Goal: Complete application form: Complete application form

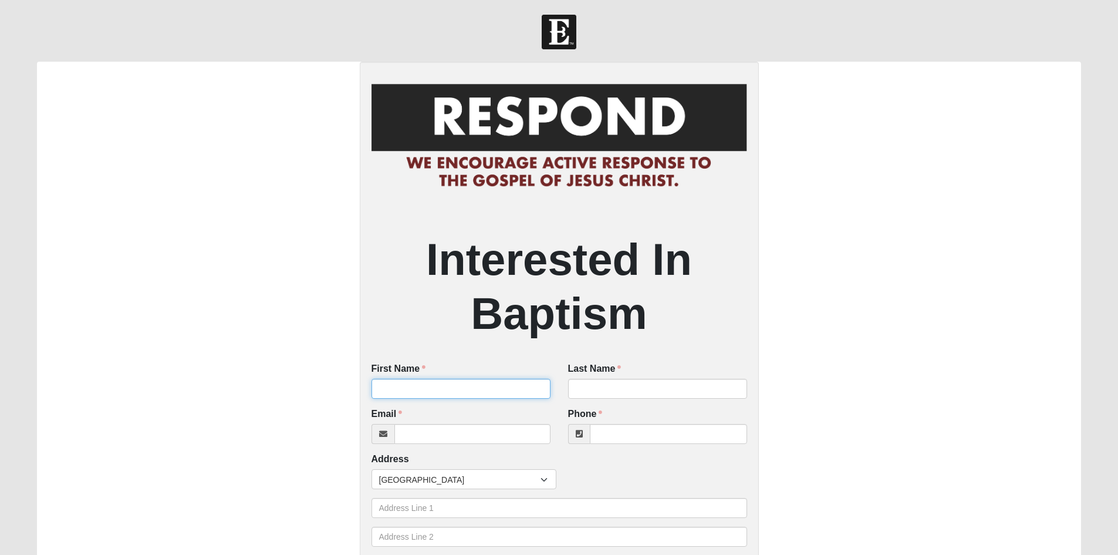
click at [441, 380] on input "First Name" at bounding box center [460, 389] width 179 height 20
type input "[PERSON_NAME]"
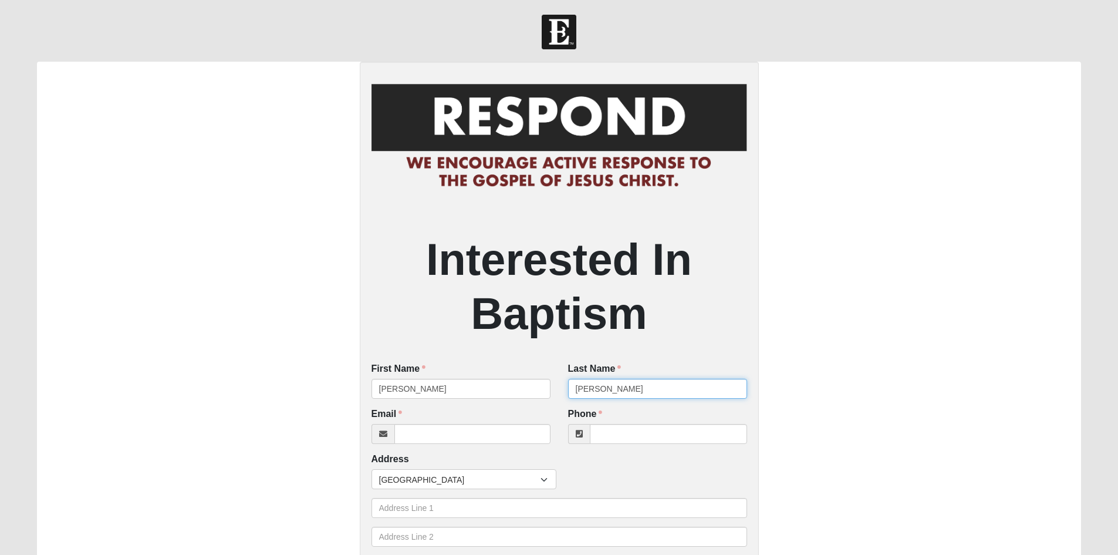
type input "[PERSON_NAME]"
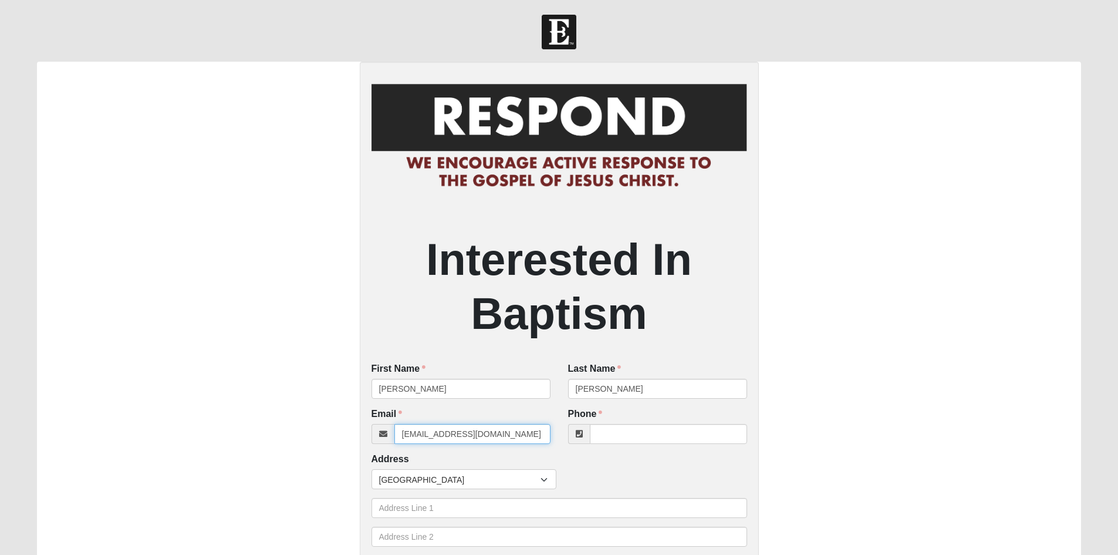
type input "[EMAIL_ADDRESS][DOMAIN_NAME]"
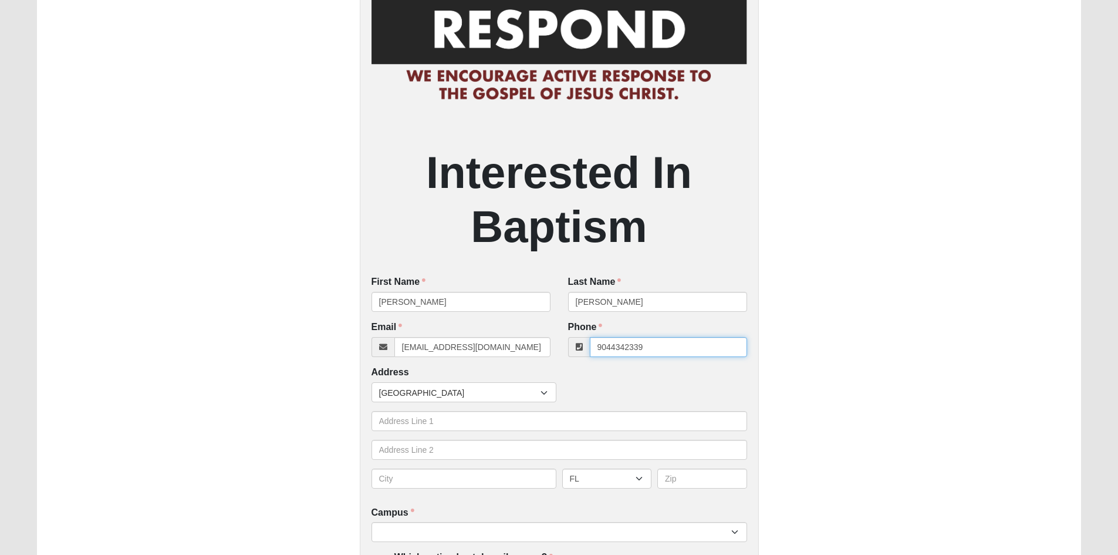
scroll to position [235, 0]
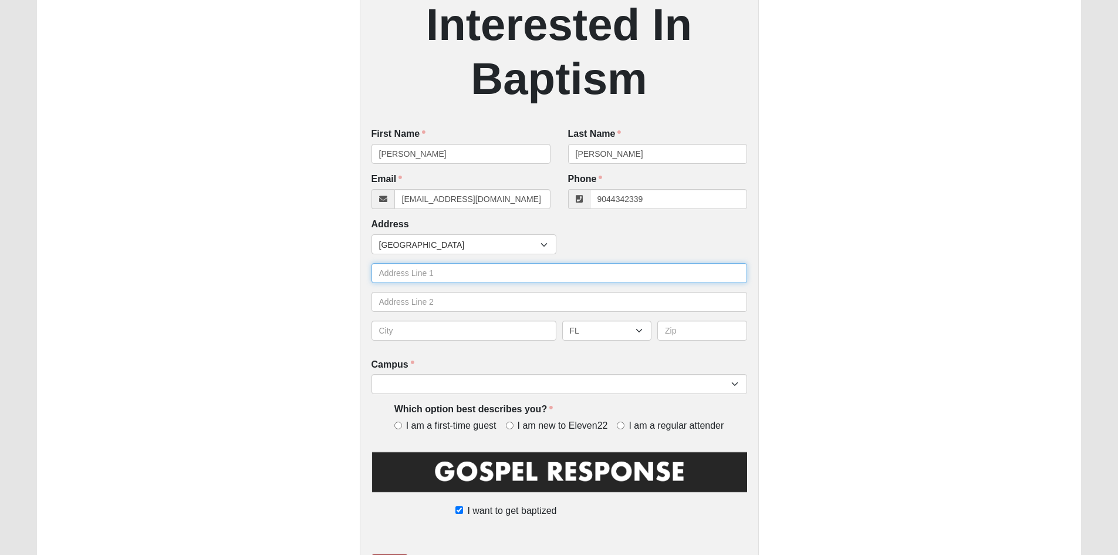
type input "[PHONE_NUMBER]"
click at [416, 275] on input "text" at bounding box center [559, 273] width 376 height 20
type input "1805 [PERSON_NAME] Ferry Rd"
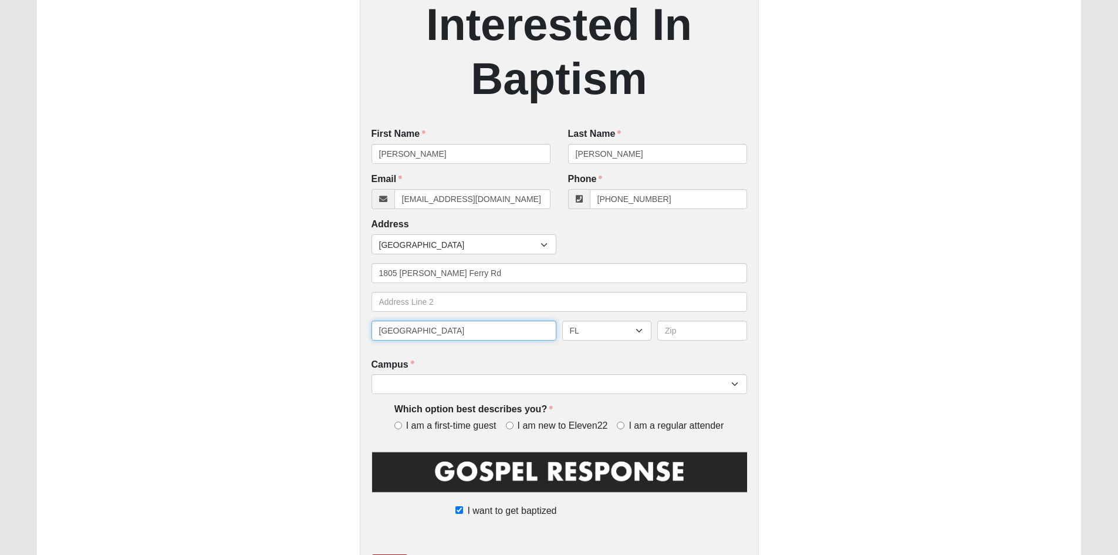
type input "[GEOGRAPHIC_DATA]"
type input "32068"
click at [585, 393] on select "Arlington Baymeadows Eleven22 Online [PERSON_NAME][GEOGRAPHIC_DATA] Jesup [GEOG…" at bounding box center [559, 384] width 376 height 20
select select "10"
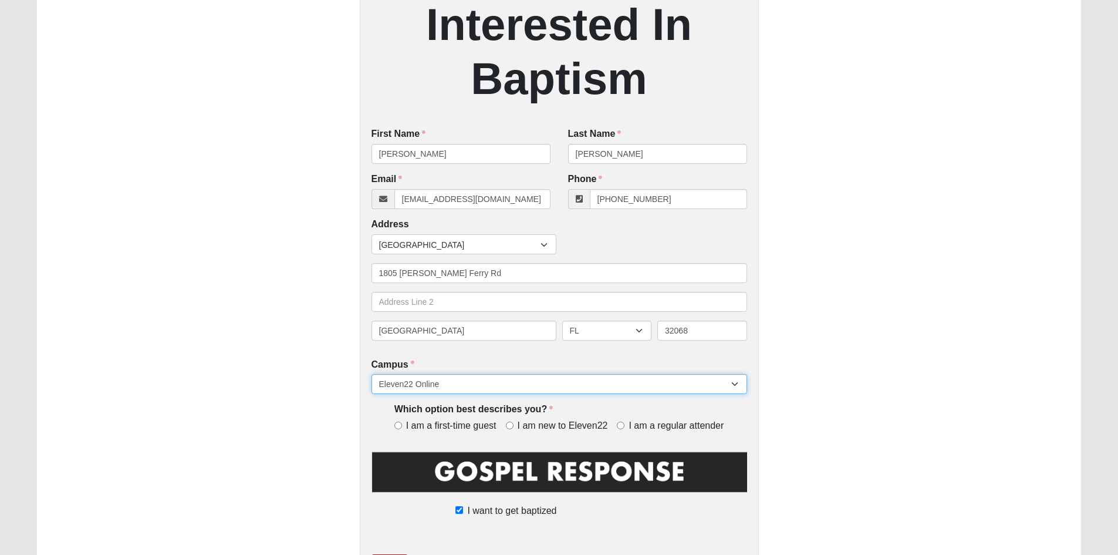
click at [371, 375] on select "Arlington Baymeadows Eleven22 Online [PERSON_NAME][GEOGRAPHIC_DATA] Jesup [GEOG…" at bounding box center [559, 384] width 376 height 20
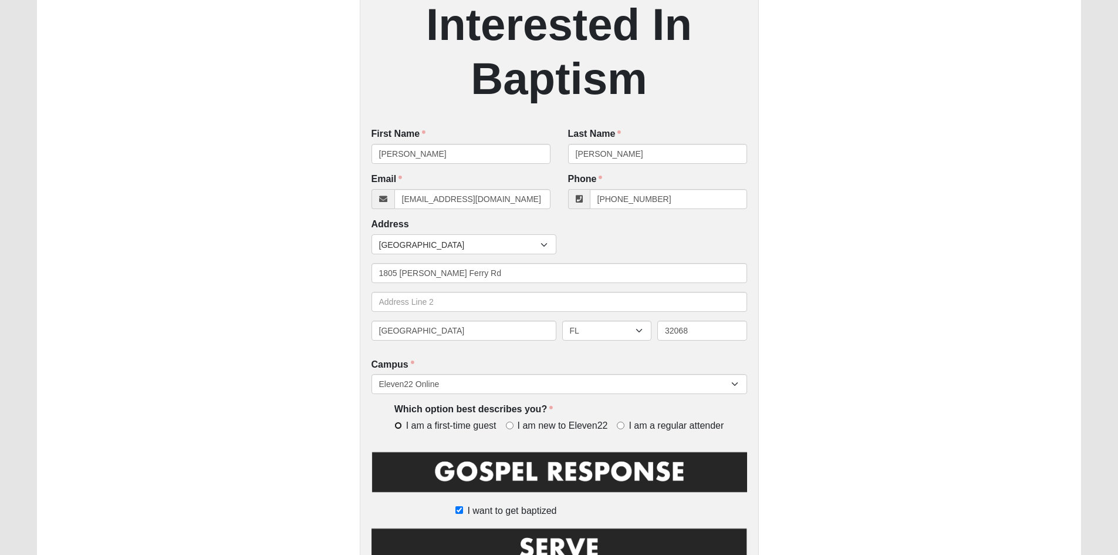
click at [397, 428] on input "I am a first-time guest" at bounding box center [398, 425] width 8 height 8
radio input "true"
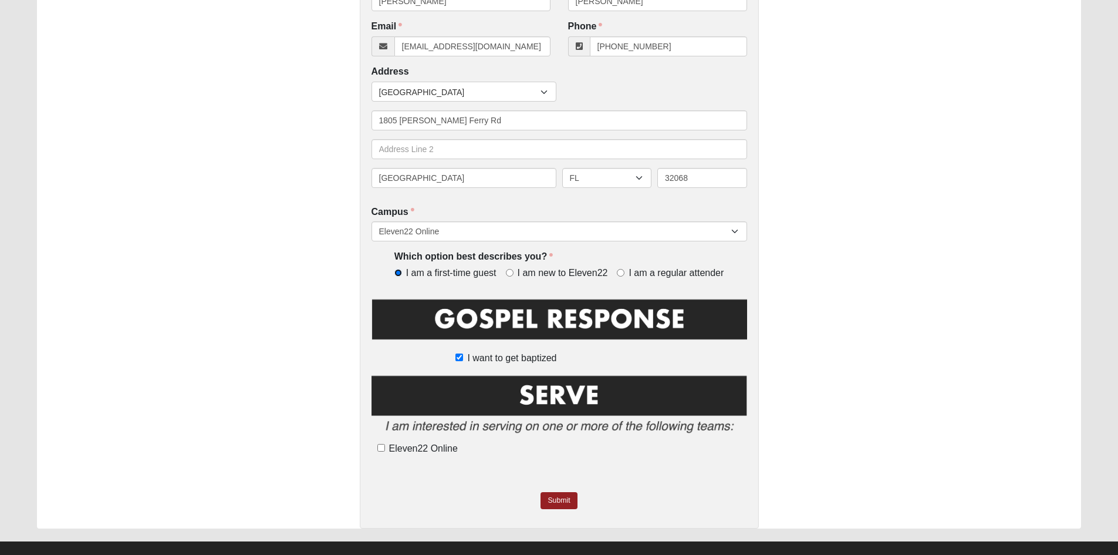
scroll to position [405, 0]
